Goal: Information Seeking & Learning: Learn about a topic

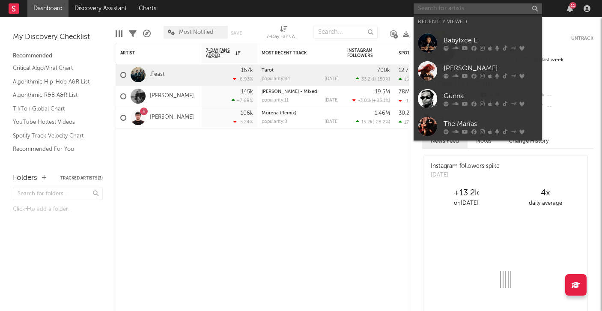
click at [462, 6] on input "text" at bounding box center [478, 8] width 129 height 11
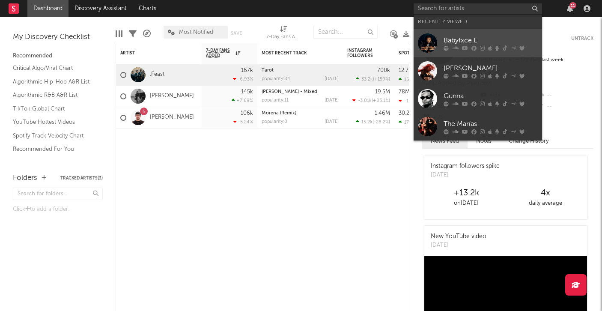
click at [467, 39] on div "Babyfxce E" at bounding box center [491, 40] width 94 height 10
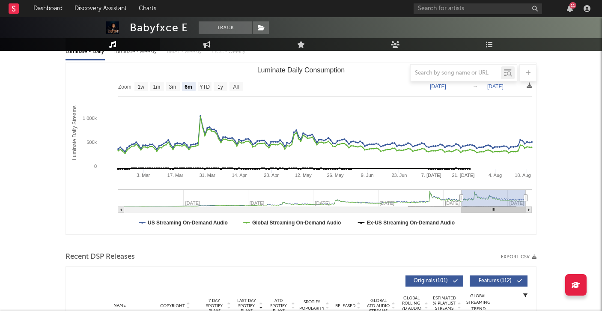
scroll to position [81, 0]
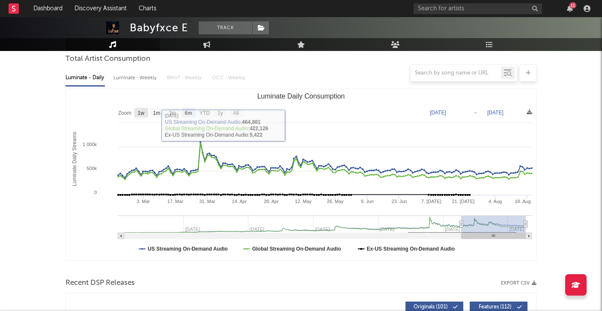
click at [143, 115] on text "1w" at bounding box center [141, 113] width 7 height 6
select select "1w"
type input "[DATE]"
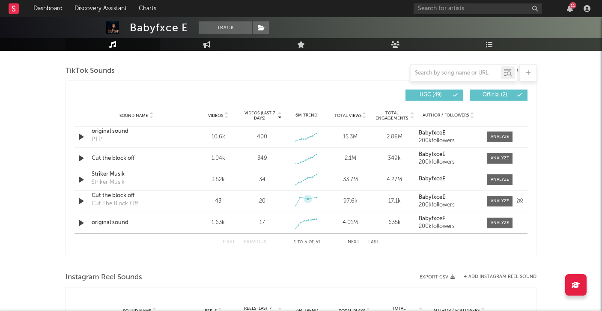
scroll to position [573, 0]
click at [497, 159] on div at bounding box center [500, 158] width 18 height 6
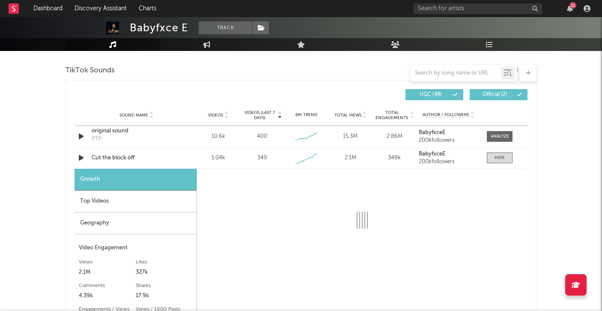
select select "1w"
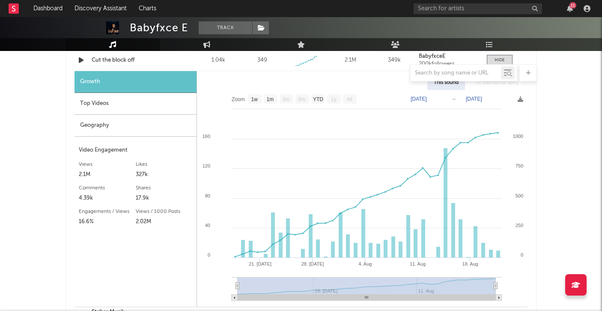
scroll to position [672, 0]
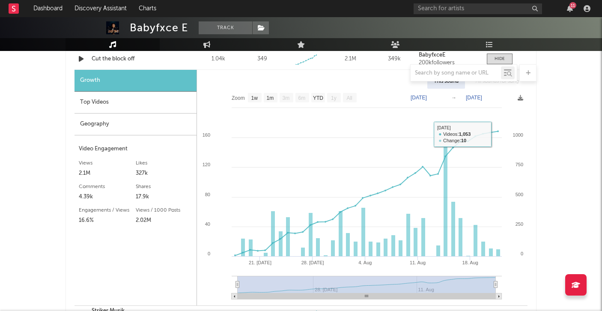
click at [555, 148] on div "Babyfxce E Track [GEOGRAPHIC_DATA] | Hip-Hop/Rap Edit Track Benchmark Summary 1…" at bounding box center [301, 110] width 602 height 1531
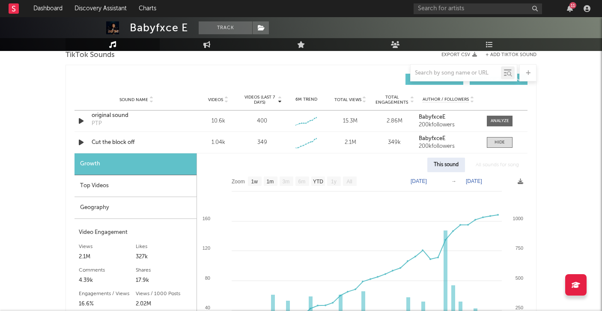
scroll to position [587, 0]
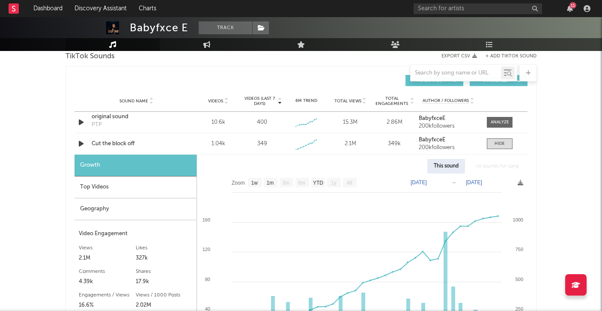
click at [105, 190] on div "Top Videos" at bounding box center [136, 188] width 122 height 22
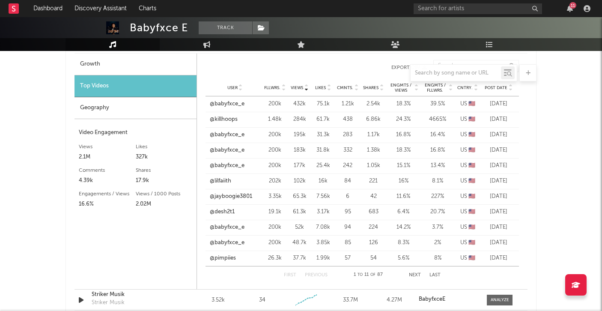
scroll to position [689, 0]
